Goal: Task Accomplishment & Management: Manage account settings

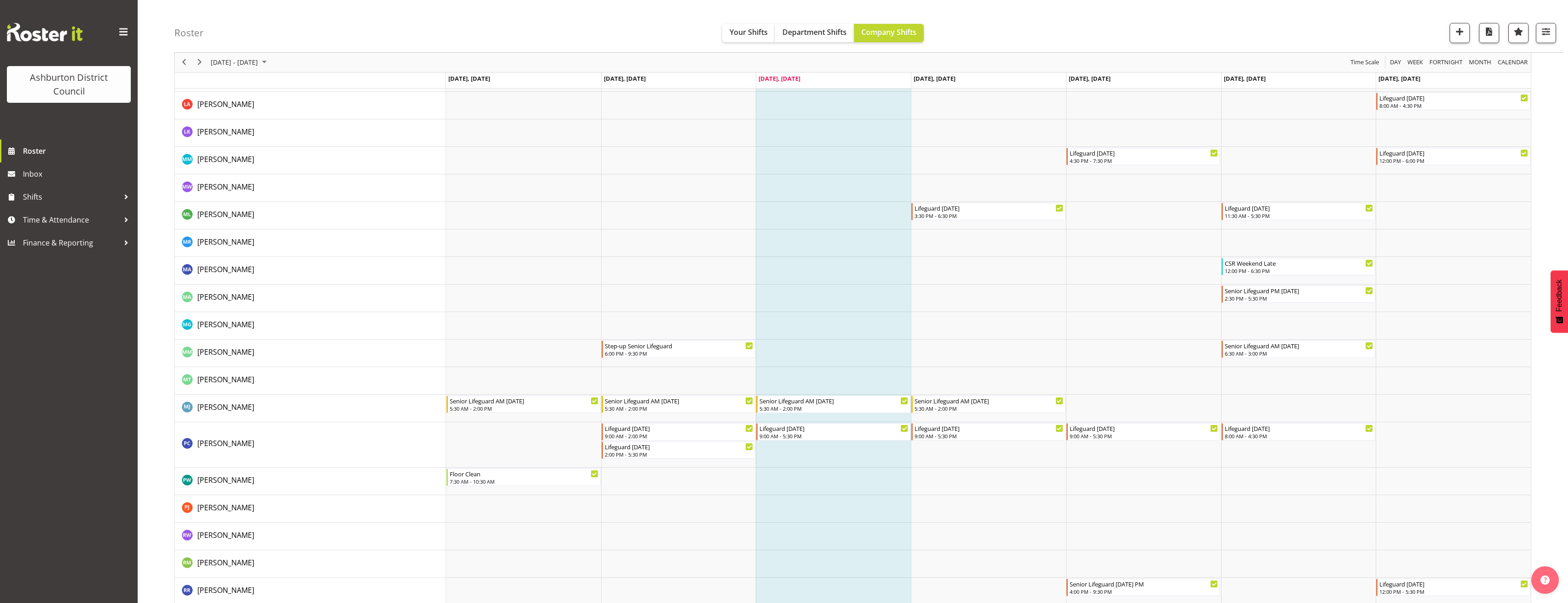
scroll to position [1468, 0]
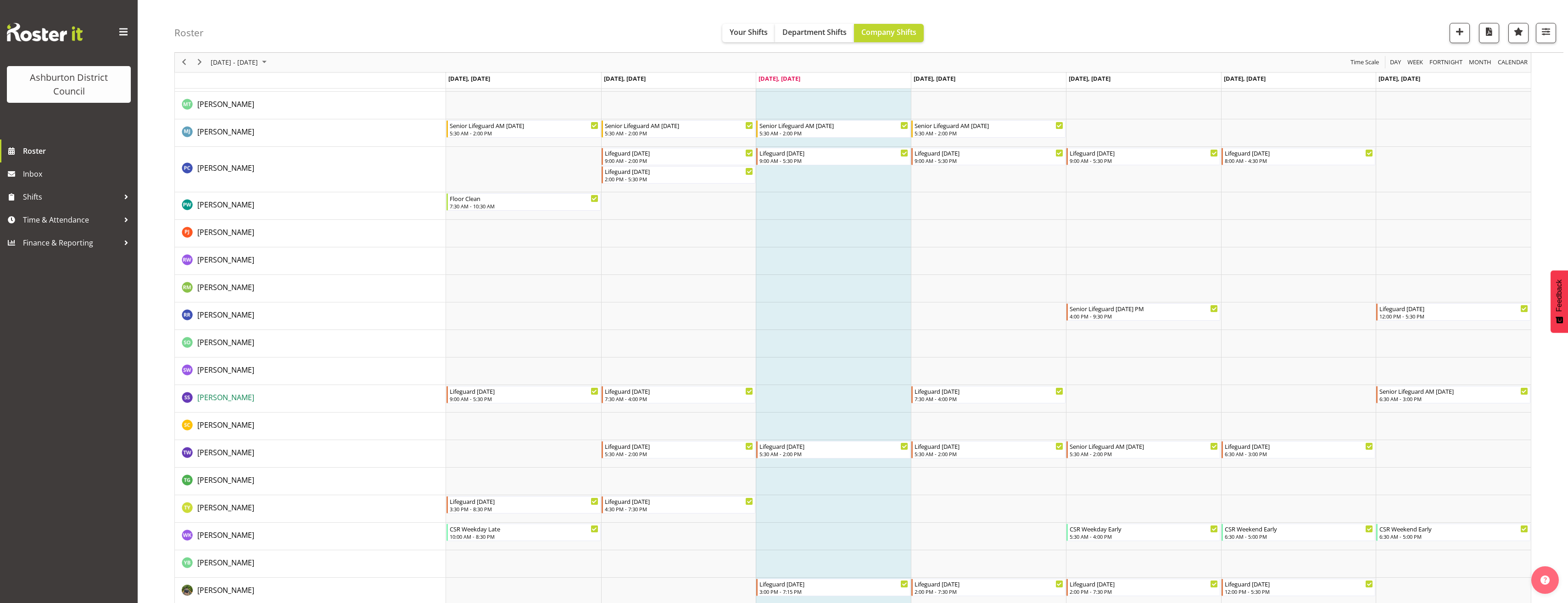
click at [222, 394] on span "[PERSON_NAME]" at bounding box center [225, 396] width 57 height 10
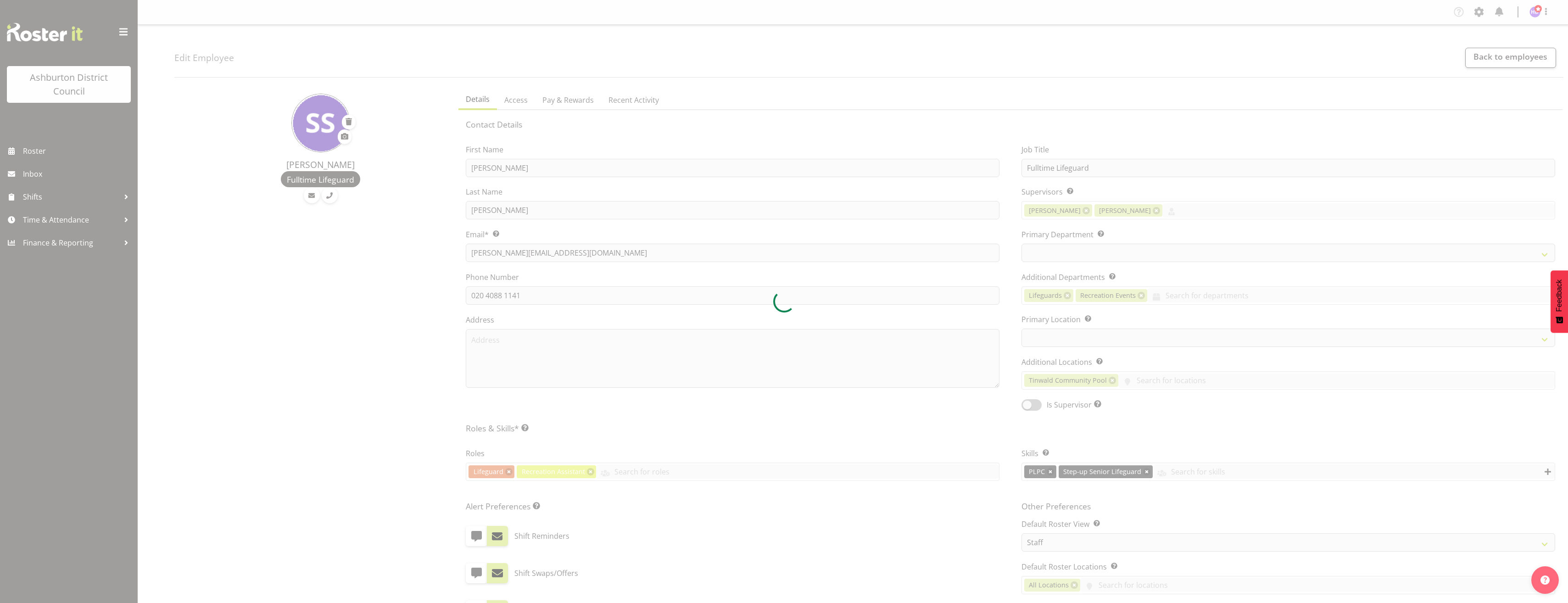
select select
select select "65"
select select "64"
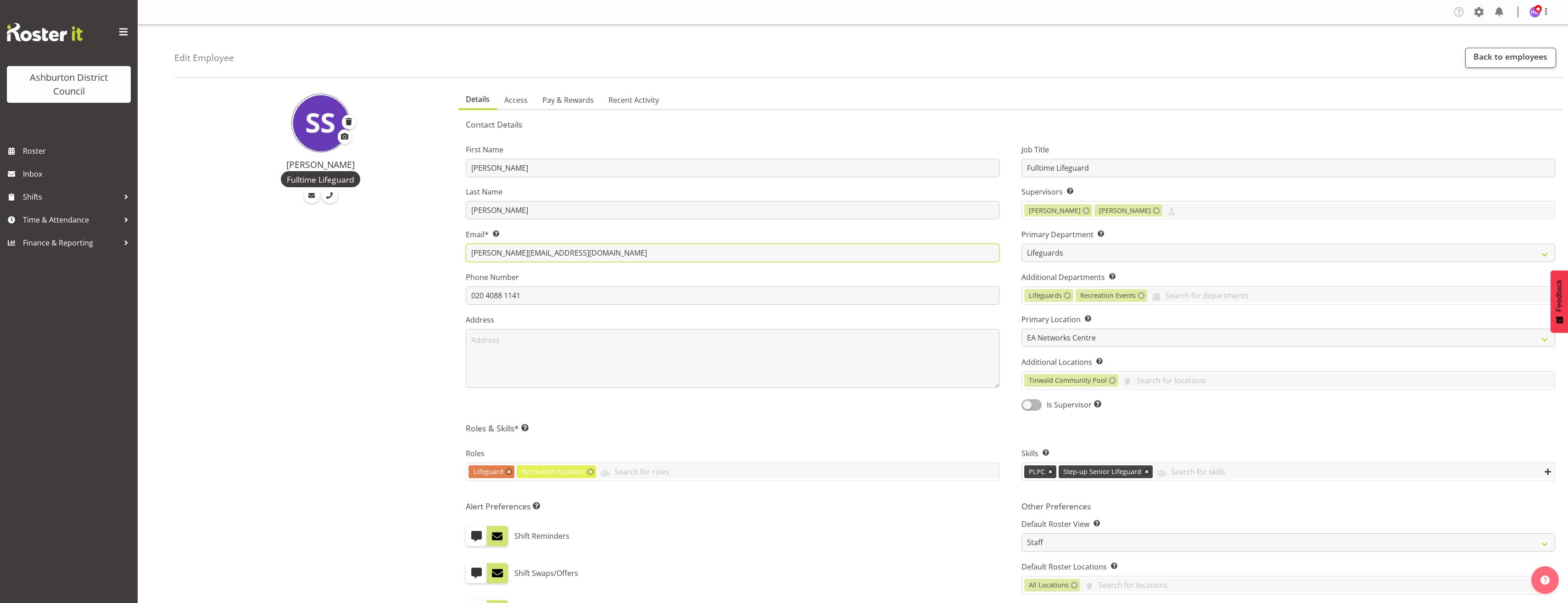
click at [571, 251] on input "[PERSON_NAME][EMAIL_ADDRESS][DOMAIN_NAME]" at bounding box center [732, 253] width 534 height 18
drag, startPoint x: 570, startPoint y: 251, endPoint x: 441, endPoint y: 252, distance: 129.0
click at [441, 252] on div "[PERSON_NAME] Fulltime Lifeguard Details Access Pay & Rewards Recent Activity C…" at bounding box center [871, 441] width 1394 height 714
